Goal: Task Accomplishment & Management: Use online tool/utility

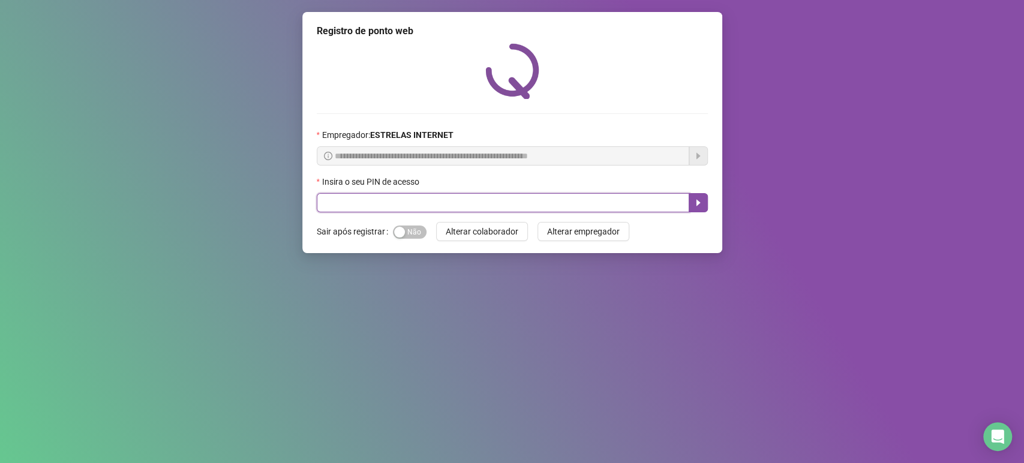
click at [384, 208] on input "text" at bounding box center [503, 202] width 373 height 19
type input "*****"
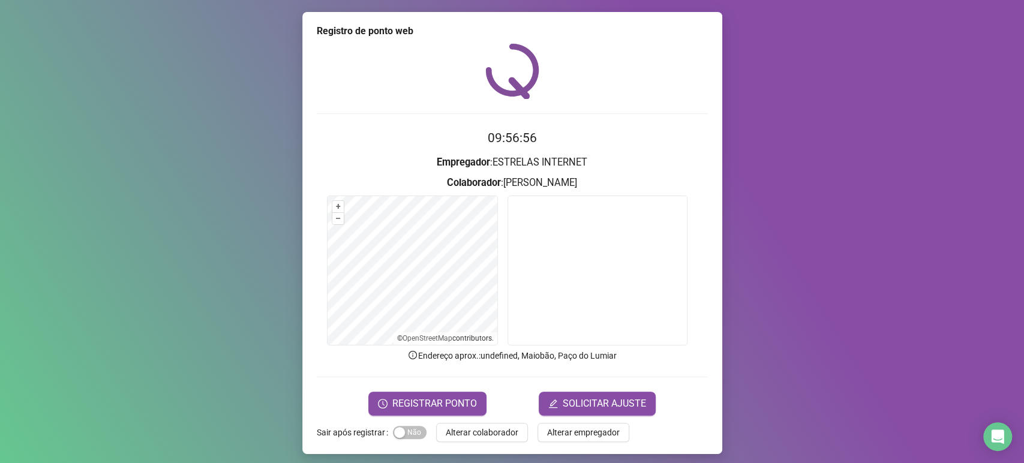
click at [432, 387] on form "09:56:56 Empregador : ESTRELAS INTERNET Colaborador : MILLAH KATHERINE MOURA DE…" at bounding box center [512, 271] width 391 height 287
click at [432, 397] on span "REGISTRAR PONTO" at bounding box center [434, 404] width 85 height 14
